Goal: Information Seeking & Learning: Learn about a topic

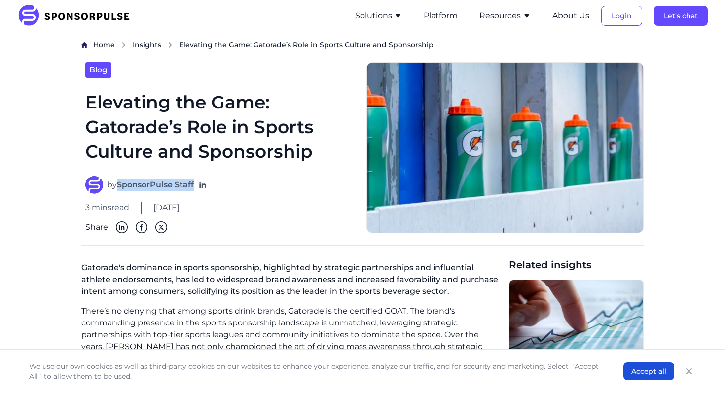
drag, startPoint x: 120, startPoint y: 185, endPoint x: 195, endPoint y: 187, distance: 75.0
click at [194, 187] on strong "SponsorPulse Staff" at bounding box center [155, 184] width 77 height 9
copy strong "SponsorPulse Staff"
drag, startPoint x: 153, startPoint y: 209, endPoint x: 224, endPoint y: 208, distance: 71.5
click at [224, 208] on div "3 mins read May 3, 2024" at bounding box center [219, 208] width 269 height 12
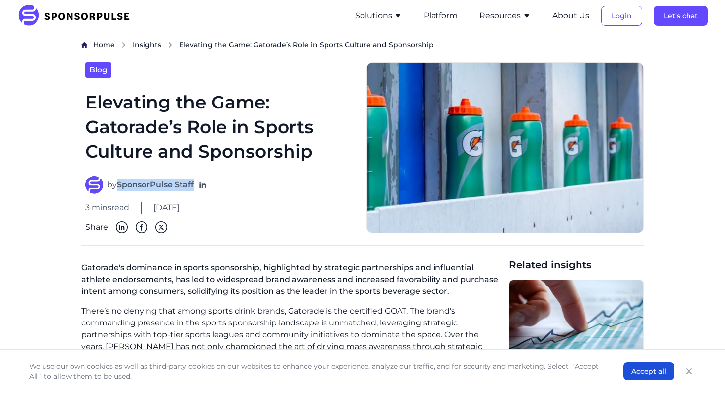
copy span "[DATE]"
